Goal: Information Seeking & Learning: Check status

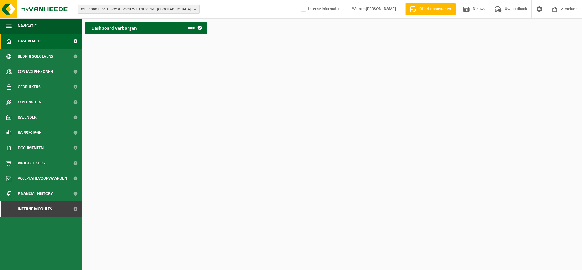
click at [119, 8] on span "01-000001 - VILLEROY & BOCH WELLNESS NV - ROESELARE" at bounding box center [136, 9] width 110 height 9
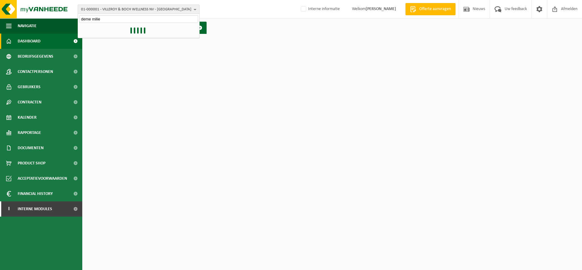
type input "deme milieu"
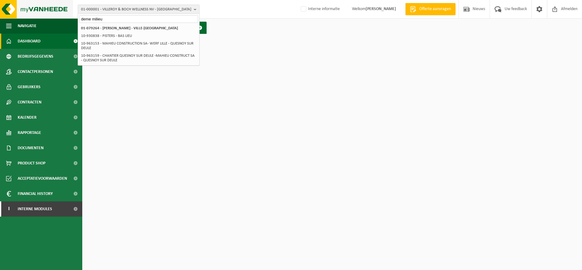
drag, startPoint x: 125, startPoint y: 18, endPoint x: 21, endPoint y: 18, distance: 103.9
click at [29, 19] on div "01-000001 - VILLEROY & BOCH WELLNESS NV - ROESELARE deme milieu 01-000001 - VIL…" at bounding box center [291, 18] width 582 height 37
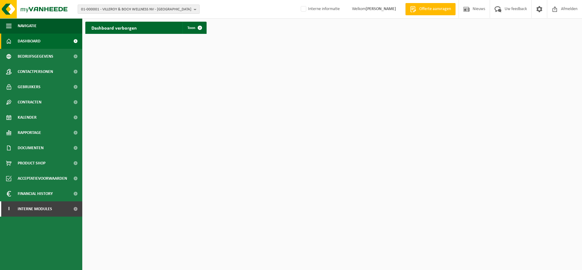
click at [176, 8] on span "01-000001 - VILLEROY & BOCH WELLNESS NV - ROESELARE" at bounding box center [136, 9] width 110 height 9
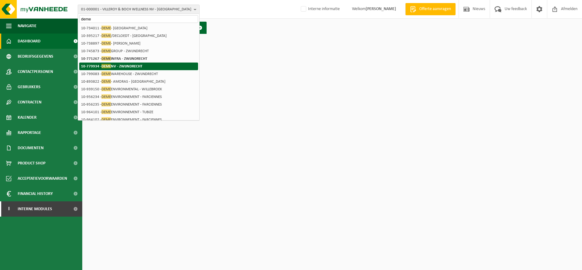
type input "deme"
click at [106, 67] on span "DEME" at bounding box center [105, 66] width 9 height 5
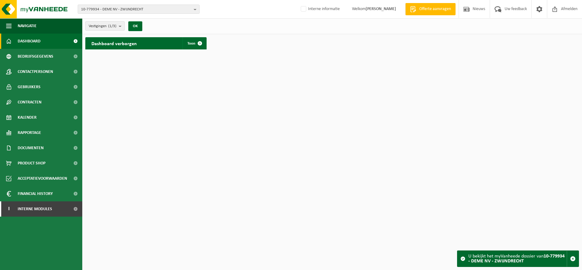
click at [116, 28] on count "(1/3)" at bounding box center [112, 26] width 8 height 4
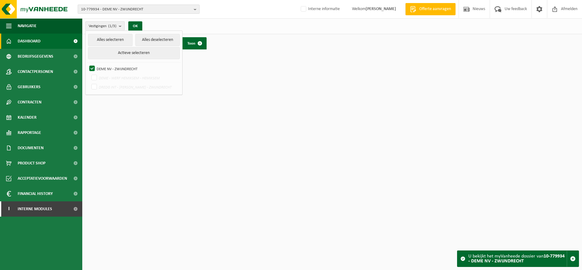
click at [115, 6] on span "10-779934 - DEME NV - ZWIJNDRECHT" at bounding box center [136, 9] width 110 height 9
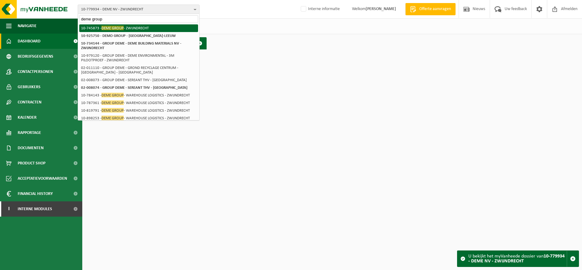
type input "deme group"
click at [128, 30] on li "10-745873 - DEME GROUP - ZWIJNDRECHT" at bounding box center [138, 28] width 119 height 8
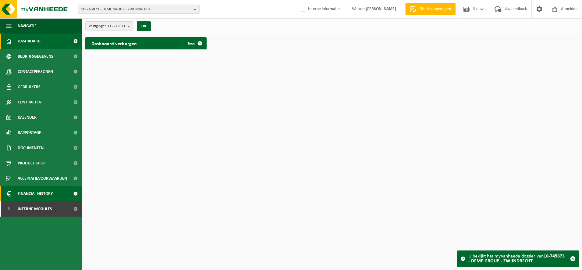
click at [54, 198] on link "Financial History" at bounding box center [41, 193] width 82 height 15
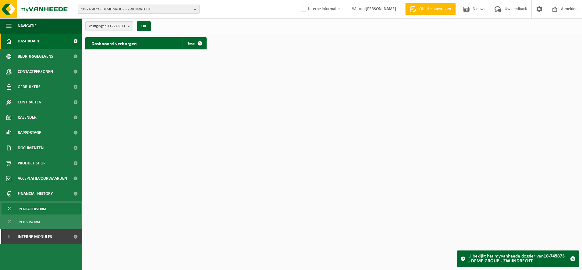
click at [54, 210] on link "In grafiekvorm" at bounding box center [41, 209] width 79 height 12
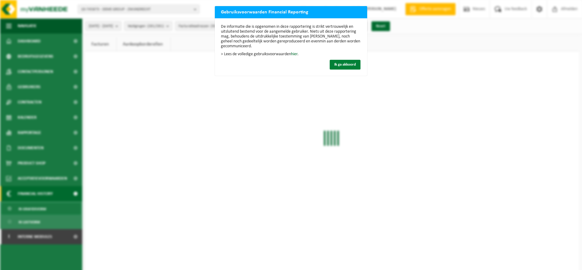
click at [346, 62] on button "Ik ga akkoord" at bounding box center [345, 65] width 31 height 10
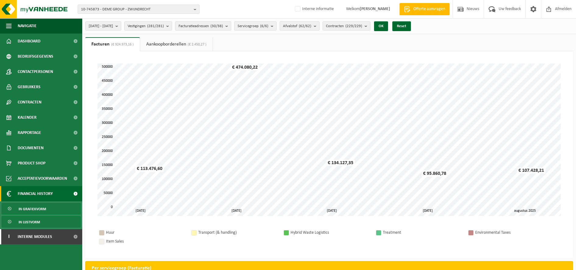
click at [26, 227] on span "In lijstvorm" at bounding box center [29, 222] width 21 height 12
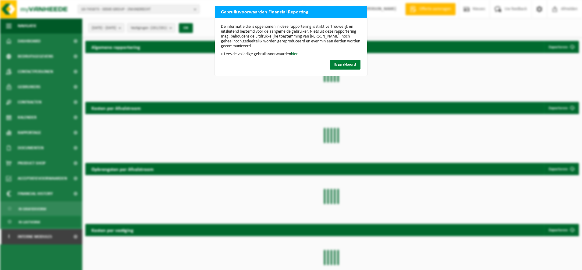
click at [356, 64] on button "Ik ga akkoord" at bounding box center [345, 65] width 31 height 10
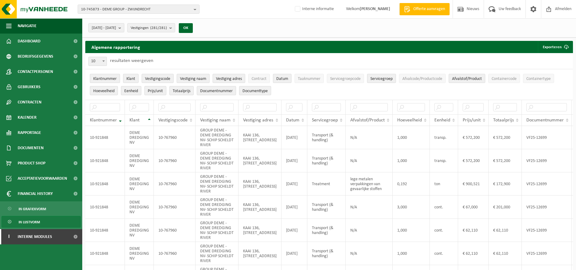
click at [254, 34] on div "[DATE] - [DATE] Huidige maand Vorige maand Laatste 6 maanden Huidig jaar Vorig …" at bounding box center [329, 27] width 494 height 19
click at [299, 27] on div "[DATE] - [DATE] Huidige maand Vorige maand Laatste 6 maanden Huidig jaar Vorig …" at bounding box center [329, 27] width 494 height 19
